Goal: Task Accomplishment & Management: Use online tool/utility

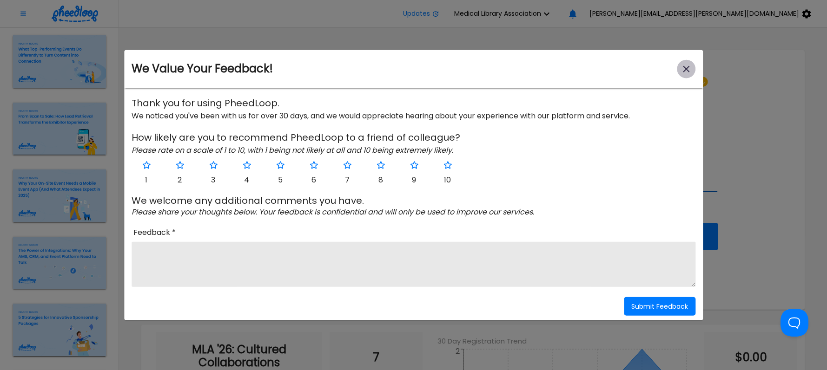
click at [689, 67] on icon "close-modal" at bounding box center [686, 69] width 7 height 7
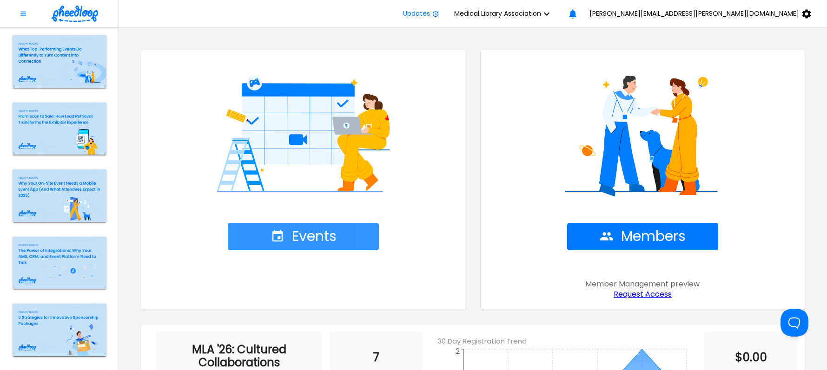
click at [329, 231] on span "Events" at bounding box center [303, 237] width 66 height 16
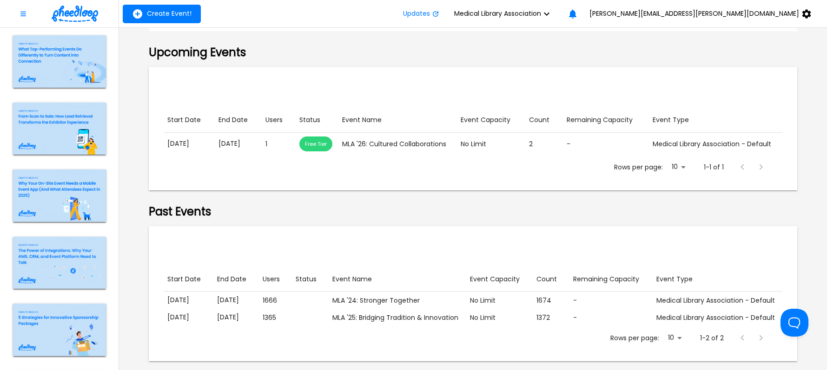
scroll to position [160, 0]
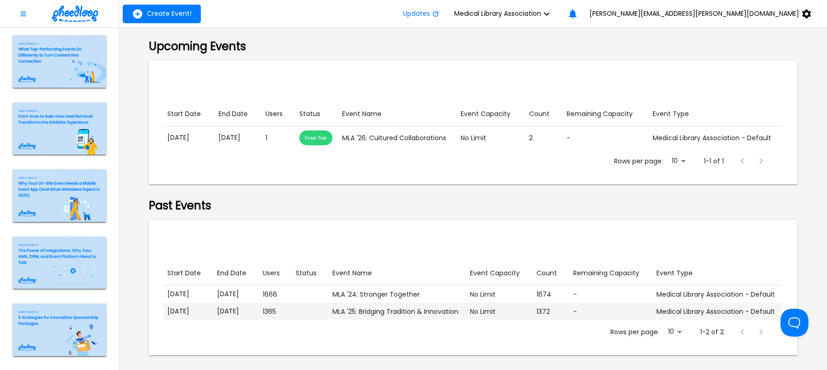
click at [217, 311] on p "[DATE]" at bounding box center [236, 312] width 38 height 10
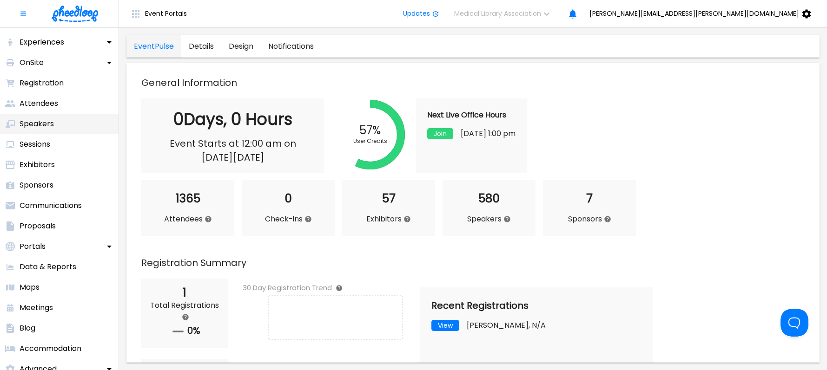
scroll to position [85, 0]
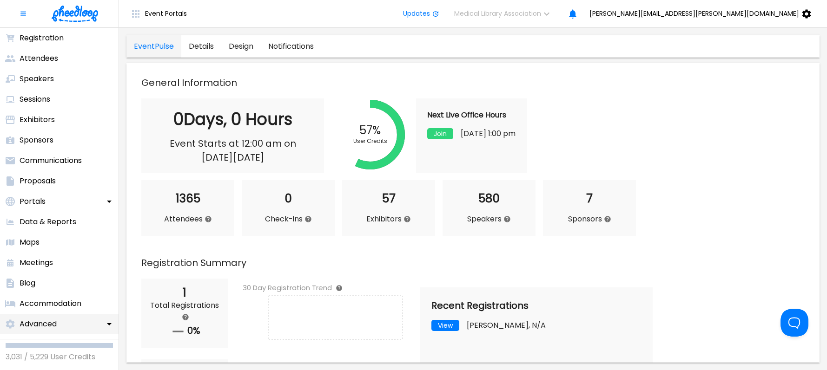
click at [110, 320] on icon at bounding box center [109, 324] width 11 height 11
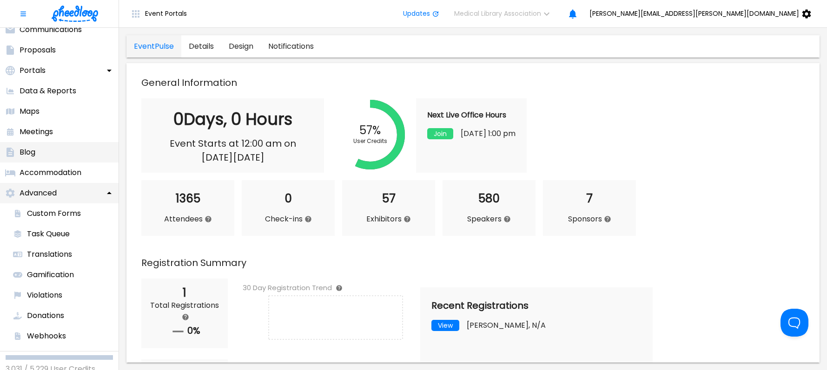
scroll to position [228, 0]
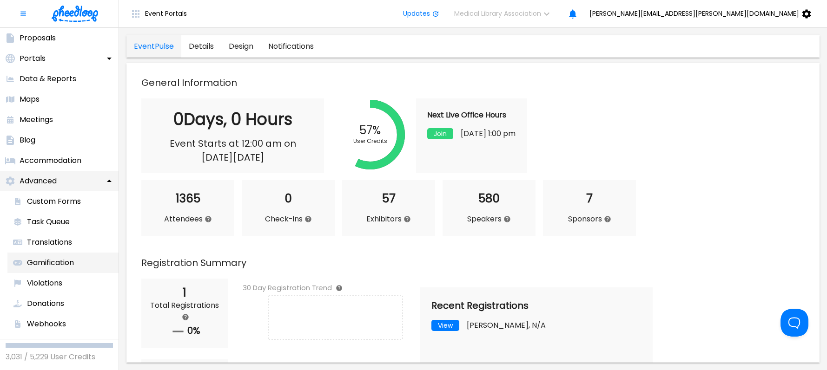
click at [47, 262] on p "Gamification" at bounding box center [50, 262] width 47 height 11
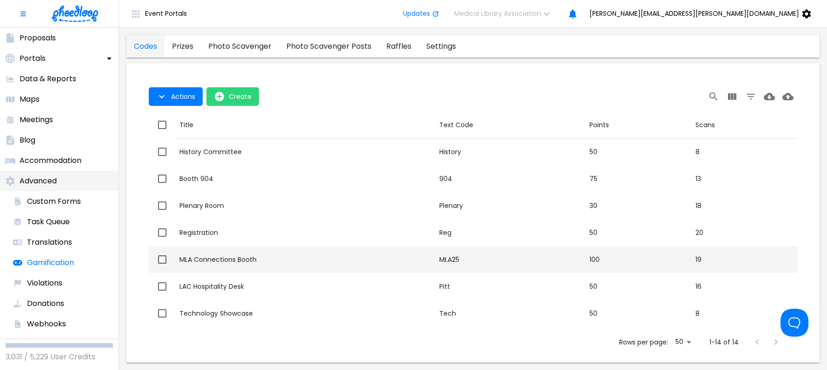
drag, startPoint x: 131, startPoint y: 255, endPoint x: 177, endPoint y: 247, distance: 47.6
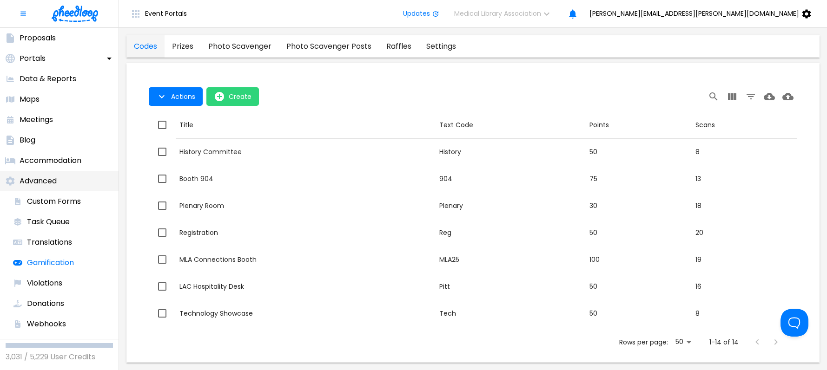
click at [783, 132] on span "Scans" at bounding box center [744, 125] width 98 height 17
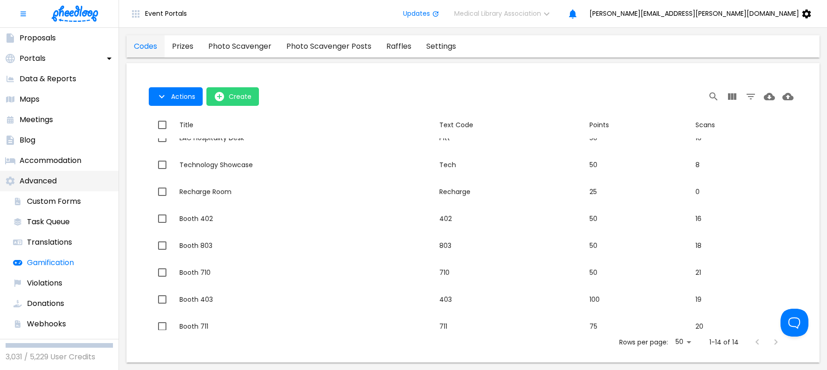
scroll to position [185, 0]
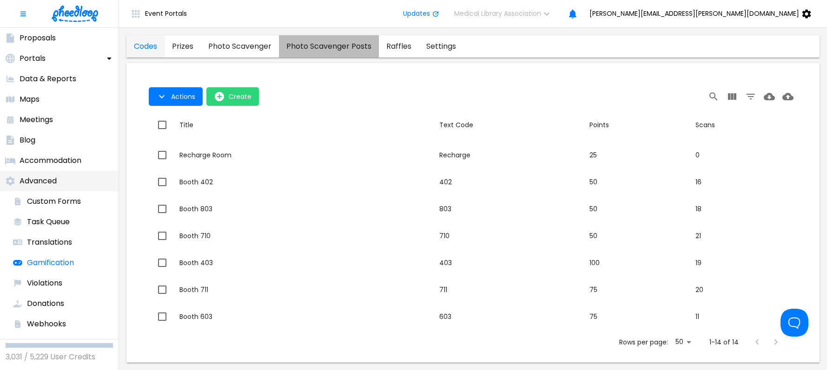
click at [306, 45] on posts "photo scavenger posts" at bounding box center [329, 46] width 100 height 22
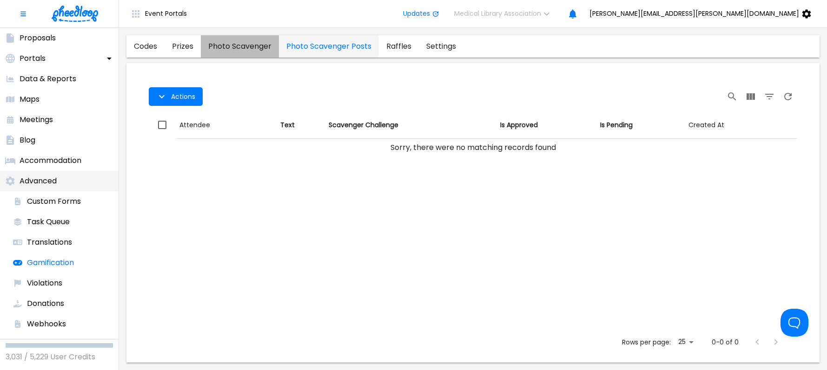
click at [245, 47] on scavenger "photo scavenger" at bounding box center [240, 46] width 78 height 22
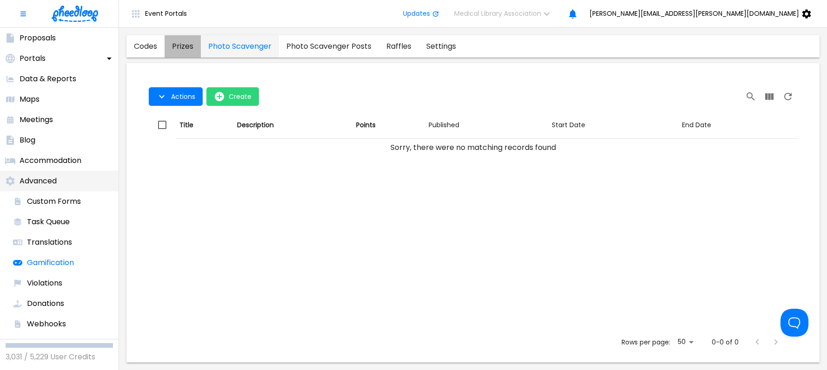
click at [180, 44] on link "prizes" at bounding box center [182, 46] width 36 height 22
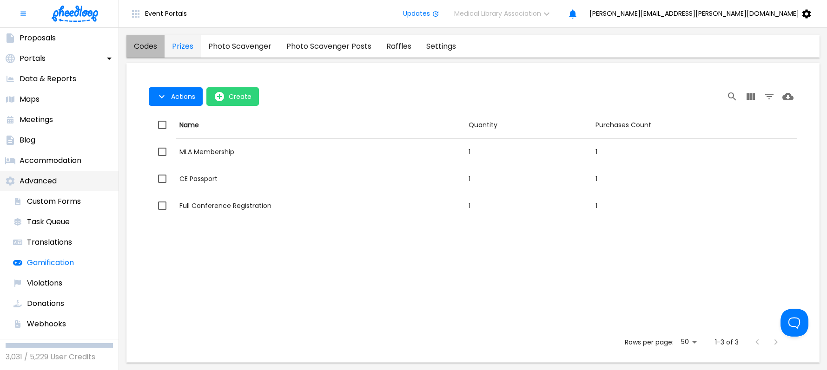
click at [144, 50] on link "codes" at bounding box center [145, 46] width 38 height 22
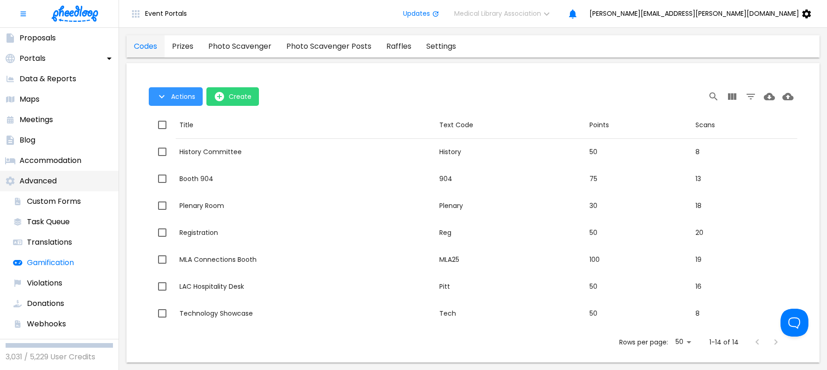
click at [162, 97] on icon "Table Toolbar" at bounding box center [161, 96] width 11 height 11
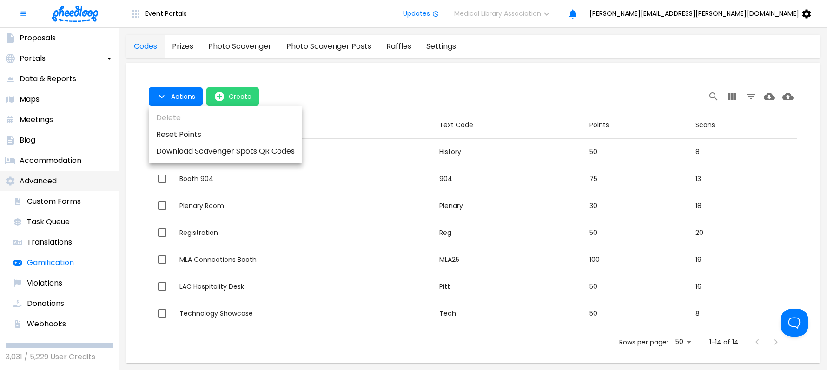
click at [334, 92] on div at bounding box center [413, 185] width 827 height 370
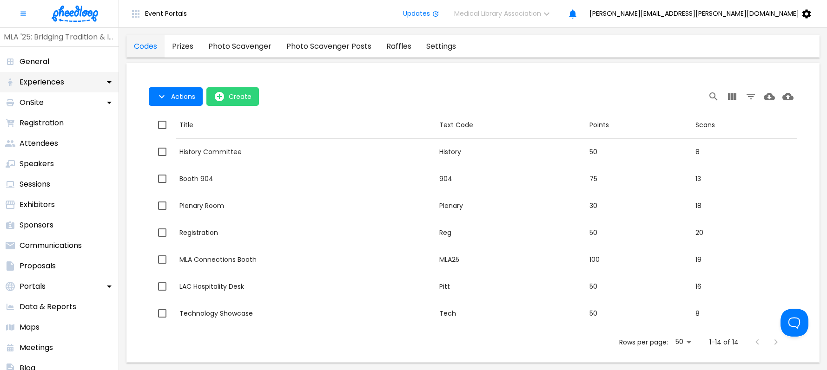
click at [110, 79] on icon at bounding box center [109, 82] width 11 height 11
click at [109, 180] on icon at bounding box center [109, 184] width 11 height 11
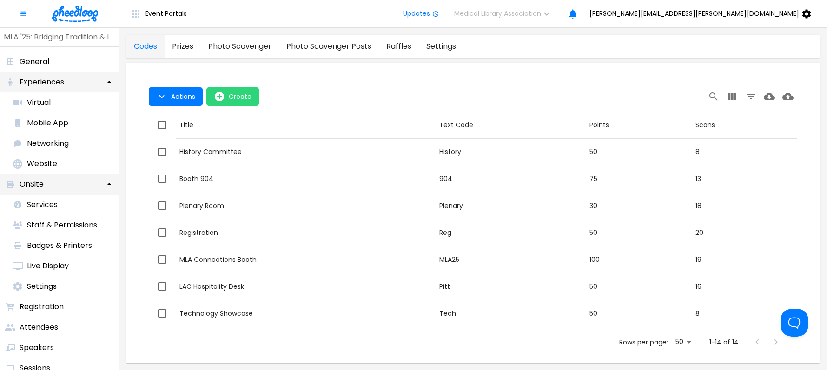
click at [109, 180] on icon at bounding box center [109, 184] width 11 height 11
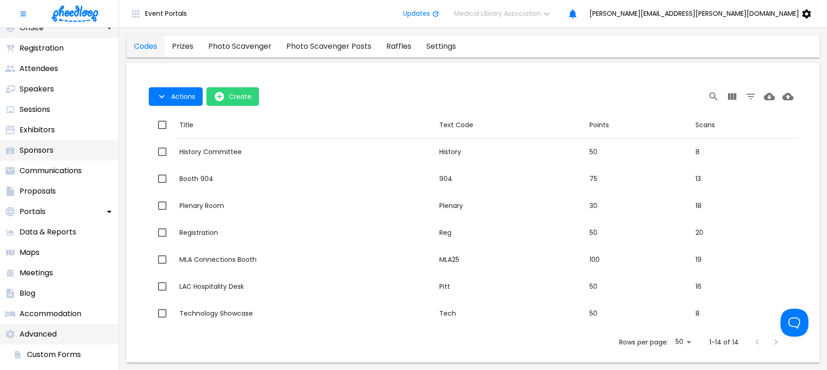
scroll to position [192, 0]
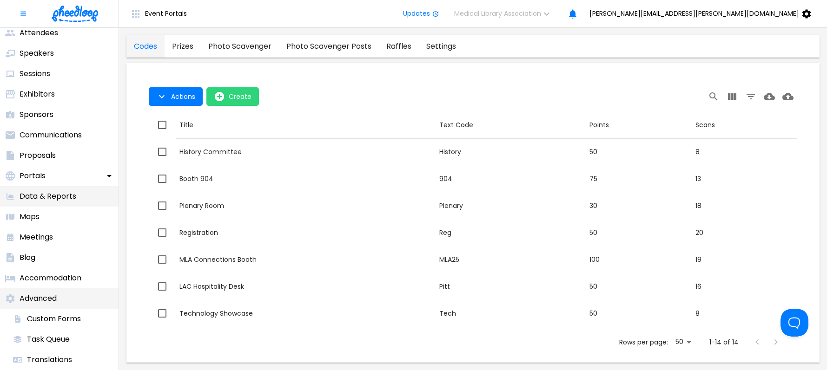
click at [69, 198] on p "Data & Reports" at bounding box center [48, 196] width 57 height 11
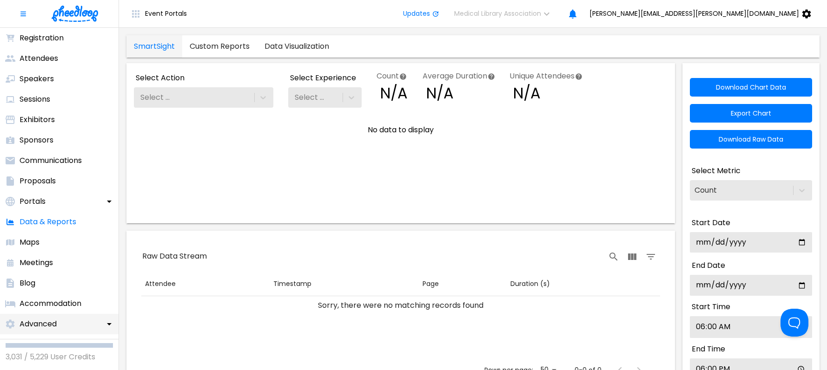
click at [231, 48] on link "Custom Reports" at bounding box center [219, 46] width 75 height 22
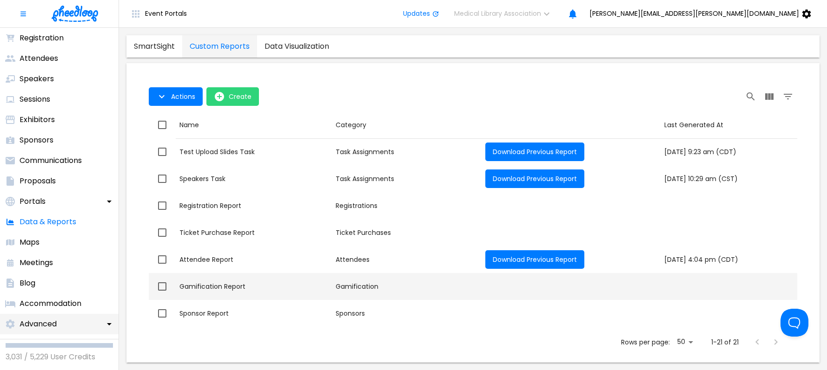
click at [215, 287] on div "Gamification Report" at bounding box center [253, 286] width 149 height 9
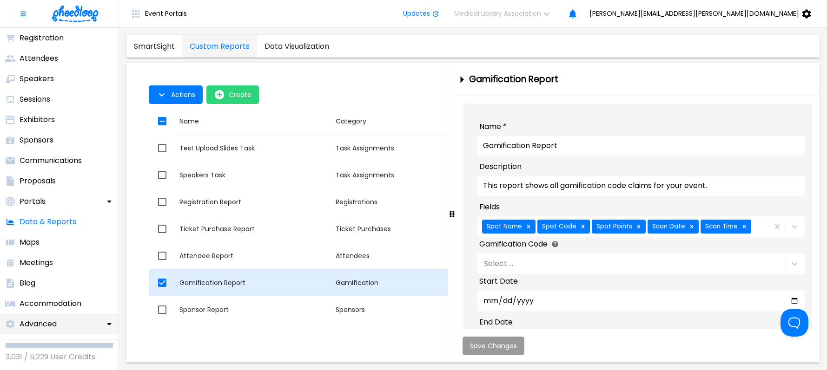
checkbox input "true"
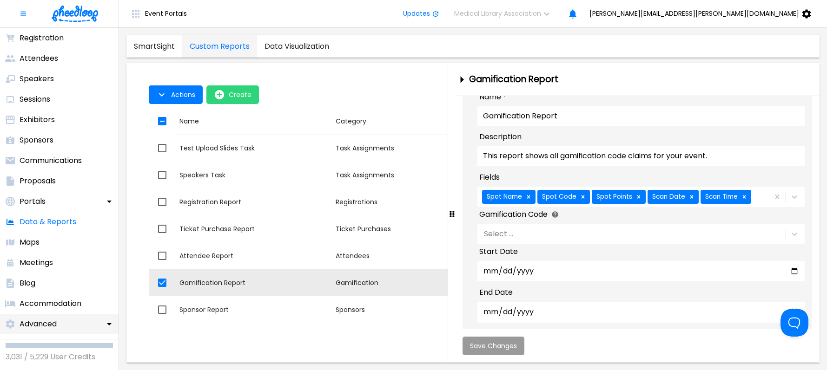
scroll to position [52, 0]
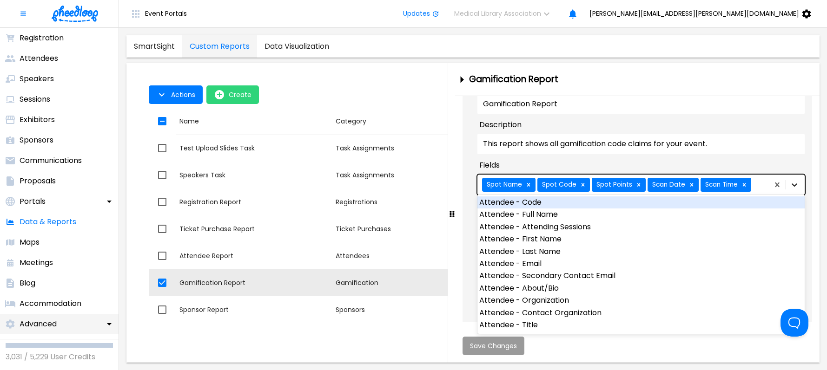
click at [794, 180] on icon at bounding box center [793, 184] width 9 height 9
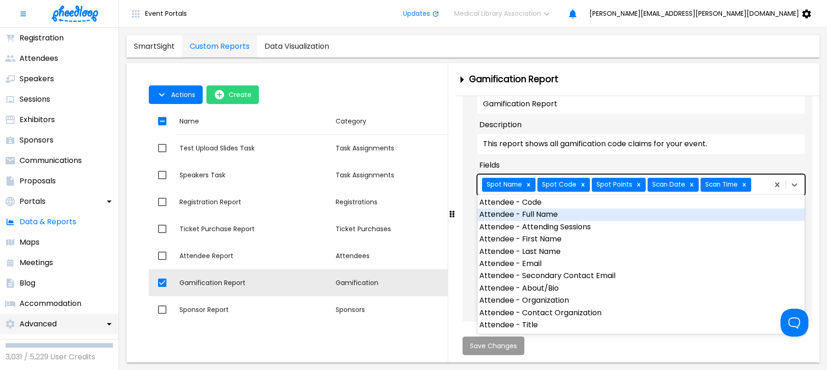
click at [525, 219] on div "Attendee - Full Name" at bounding box center [640, 215] width 327 height 12
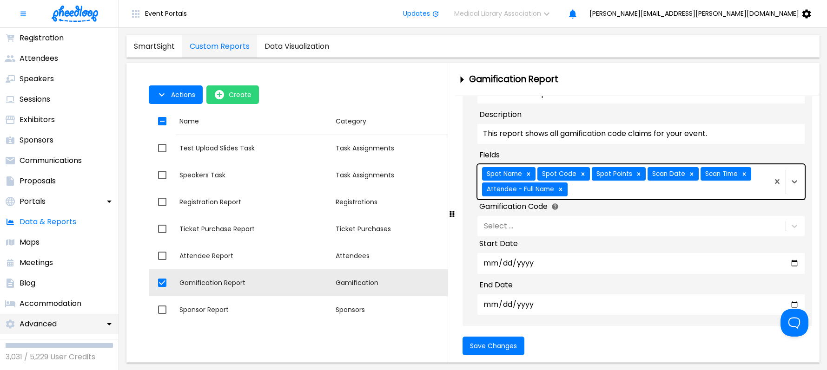
click at [746, 199] on div "Spot Name Spot Code Spot Points Scan Date Scan Time Attendee - Full Name" at bounding box center [621, 181] width 289 height 35
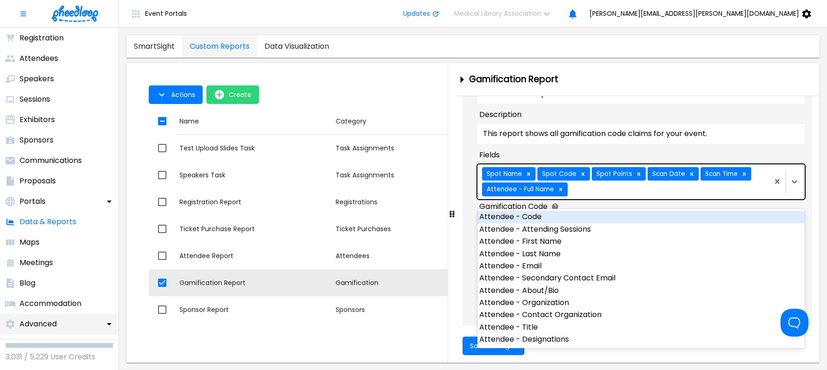
click at [709, 199] on div "Spot Name Spot Code Spot Points Scan Date Scan Time Attendee - Full Name" at bounding box center [621, 181] width 289 height 35
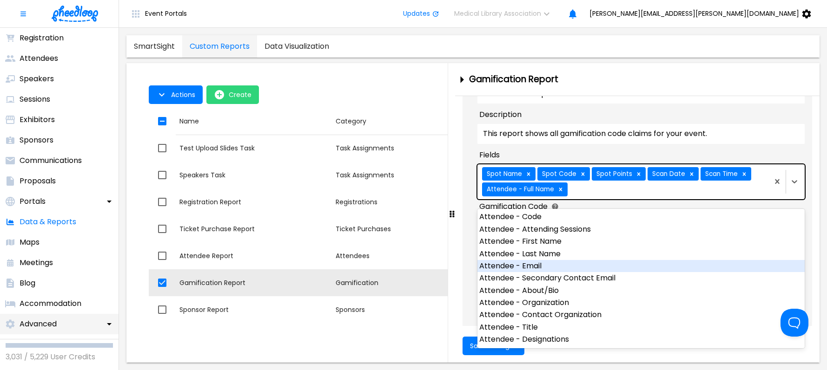
click at [483, 270] on div "Attendee - Email" at bounding box center [640, 266] width 327 height 12
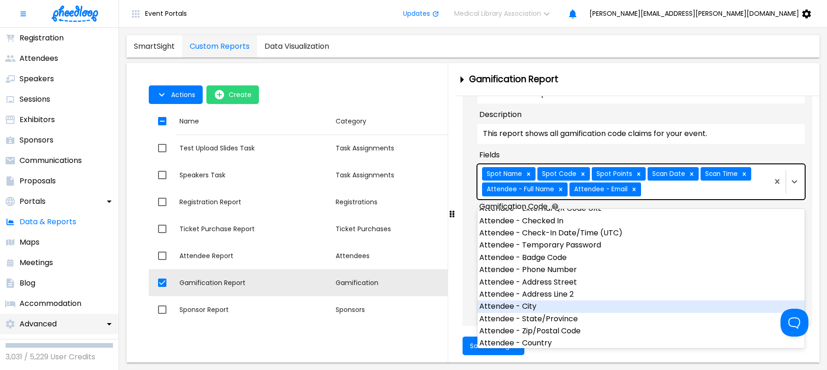
scroll to position [321, 0]
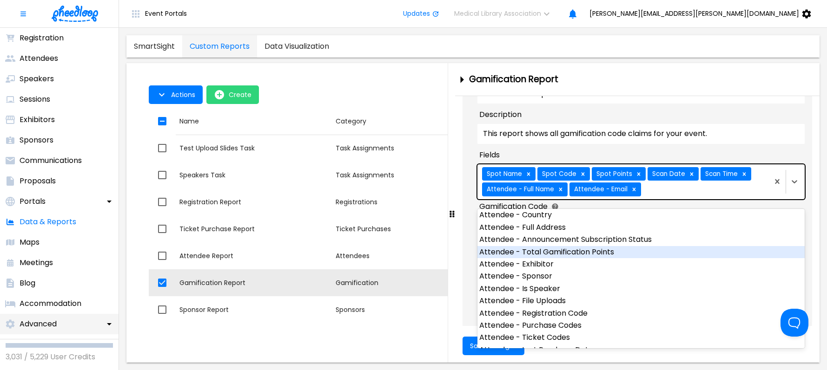
click at [577, 256] on div "Attendee - Total Gamification Points" at bounding box center [640, 252] width 327 height 12
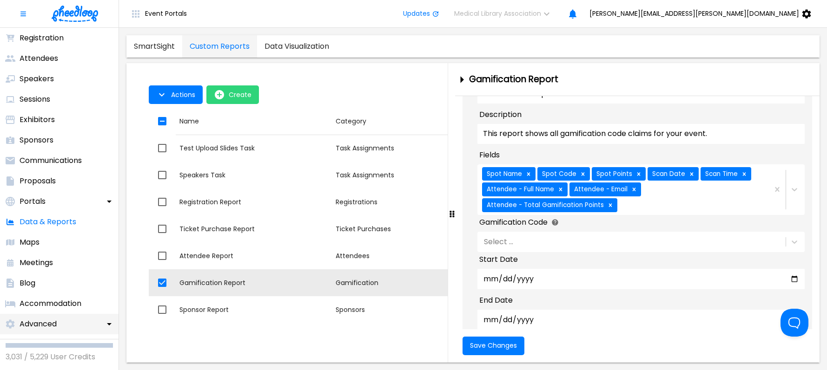
click at [750, 161] on label "Fields" at bounding box center [640, 155] width 323 height 11
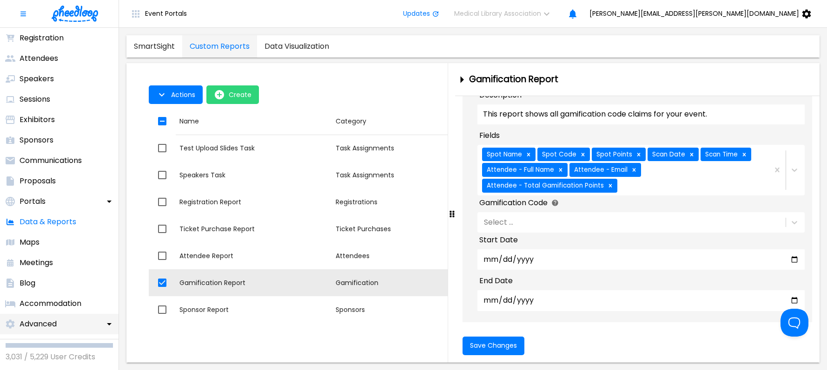
scroll to position [82, 0]
click at [562, 259] on input "Start Date" at bounding box center [640, 260] width 327 height 20
click at [789, 256] on input "Start Date" at bounding box center [640, 260] width 327 height 20
type input "[DATE]"
click at [534, 303] on input "End Date" at bounding box center [640, 300] width 327 height 20
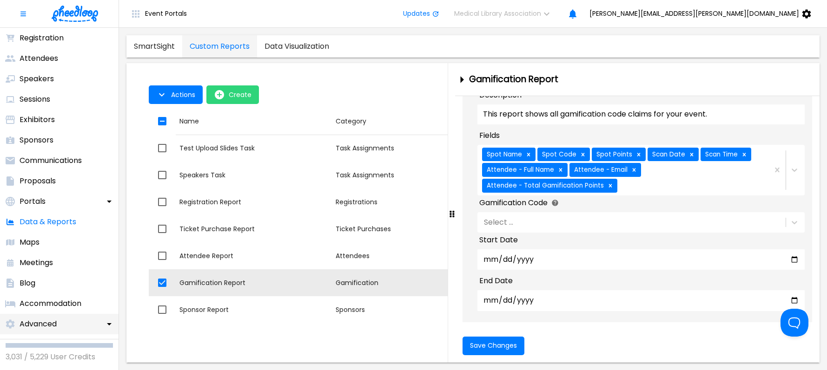
click at [792, 298] on input "End Date" at bounding box center [640, 300] width 327 height 20
type input "[DATE]"
click at [484, 342] on span "Save Changes" at bounding box center [493, 345] width 47 height 7
click at [162, 94] on icon "button" at bounding box center [161, 94] width 11 height 11
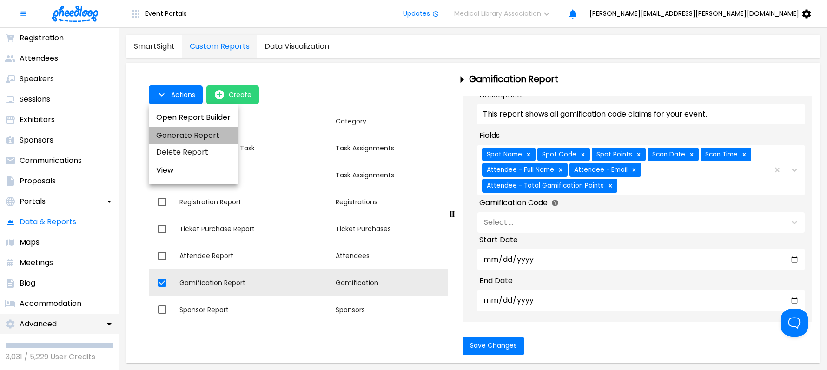
click at [171, 134] on li "Generate Report" at bounding box center [193, 135] width 89 height 17
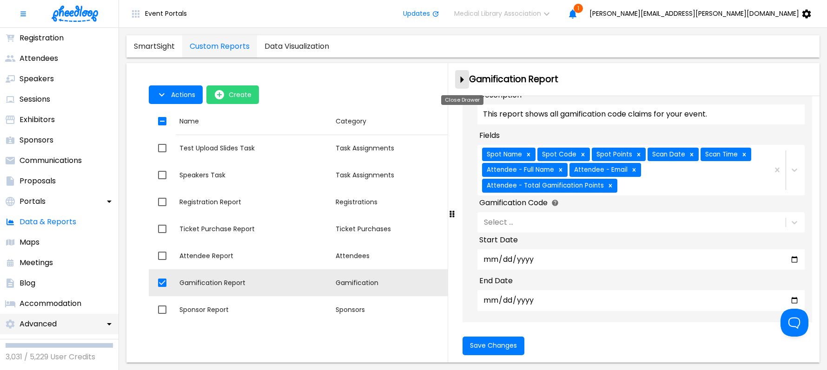
click at [460, 80] on icon "close-drawer" at bounding box center [461, 80] width 16 height 16
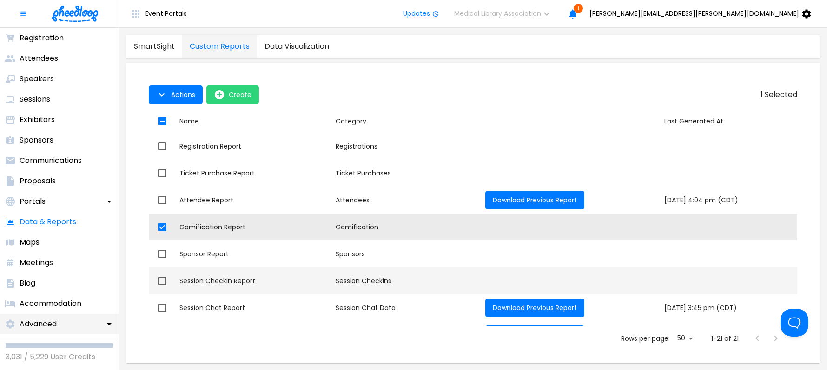
scroll to position [53, 0]
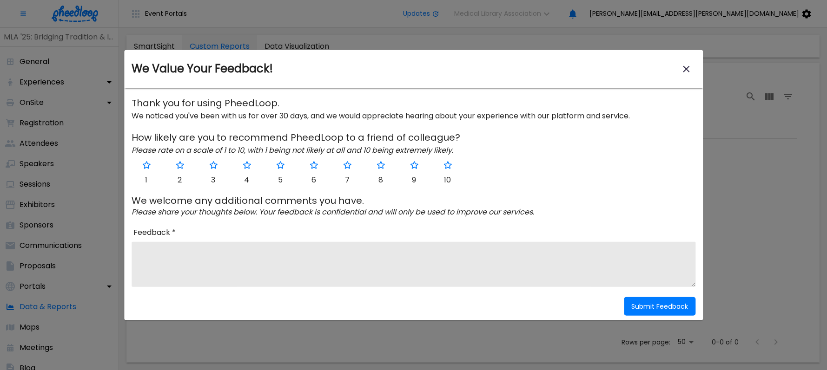
scroll to position [85, 0]
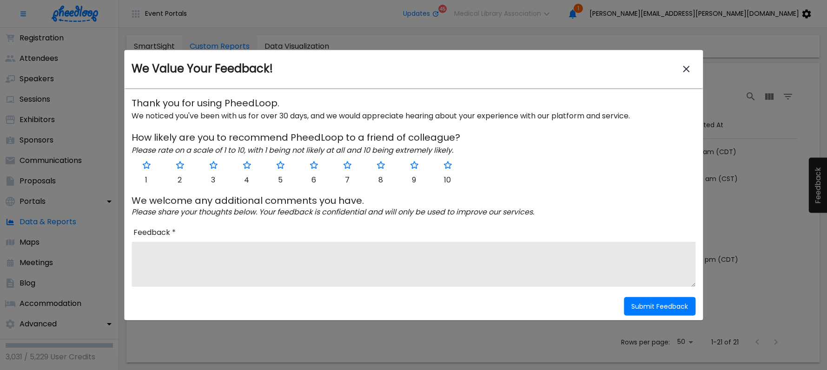
click at [690, 71] on icon "close-modal" at bounding box center [685, 68] width 11 height 11
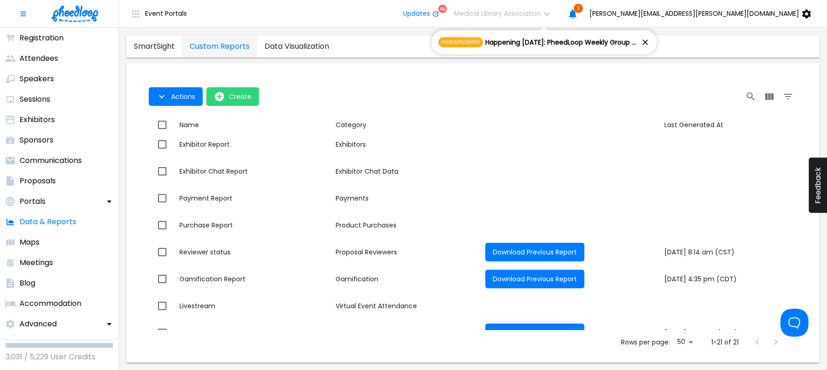
scroll to position [321, 0]
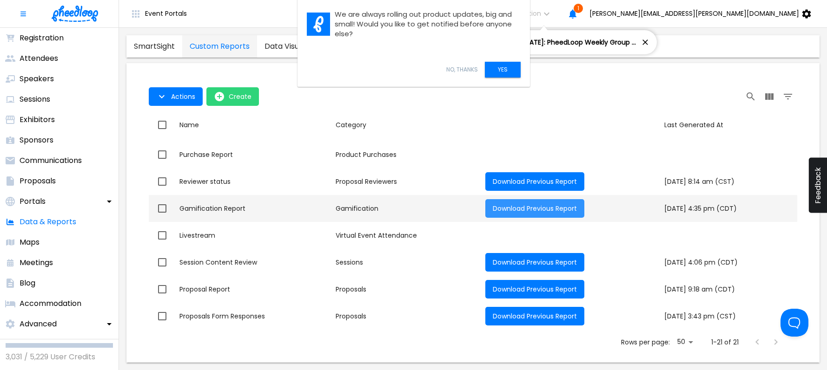
click at [502, 209] on span "Download Previous Report" at bounding box center [535, 208] width 84 height 9
checkbox input "true"
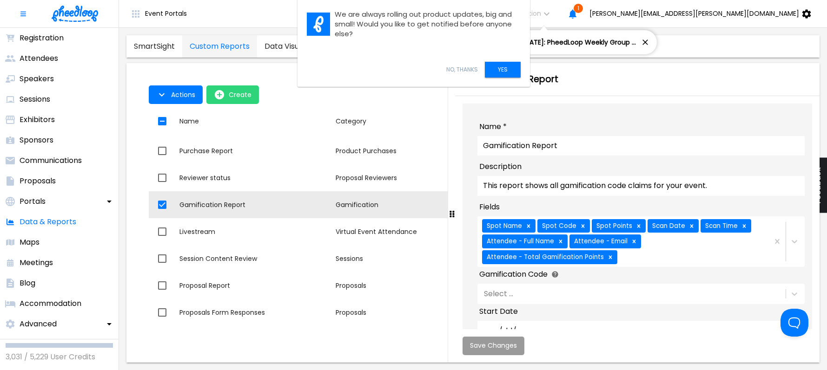
click at [460, 66] on div "No, Thanks Yes" at bounding box center [413, 70] width 232 height 34
click at [464, 68] on link "No, Thanks" at bounding box center [462, 69] width 32 height 7
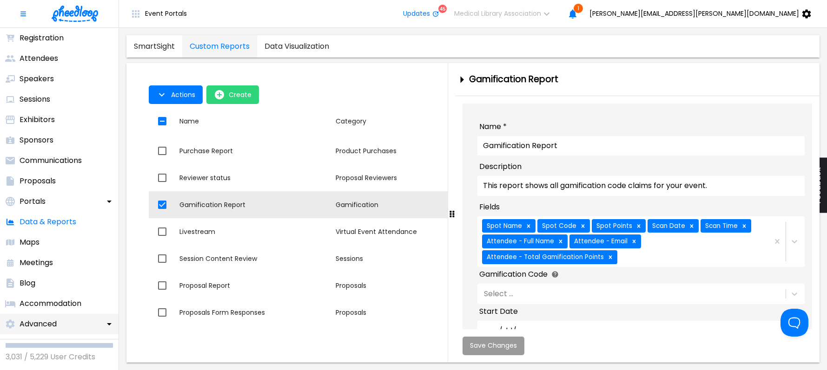
click at [50, 326] on p "Advanced" at bounding box center [38, 324] width 37 height 11
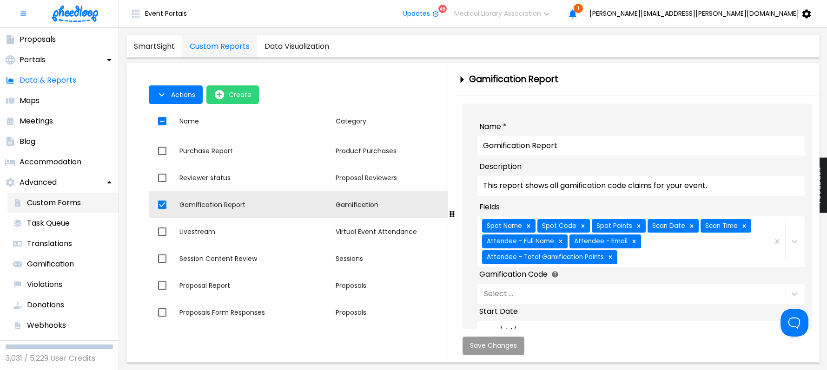
scroll to position [228, 0]
click at [65, 263] on p "Gamification" at bounding box center [50, 262] width 47 height 11
